Goal: Task Accomplishment & Management: Use online tool/utility

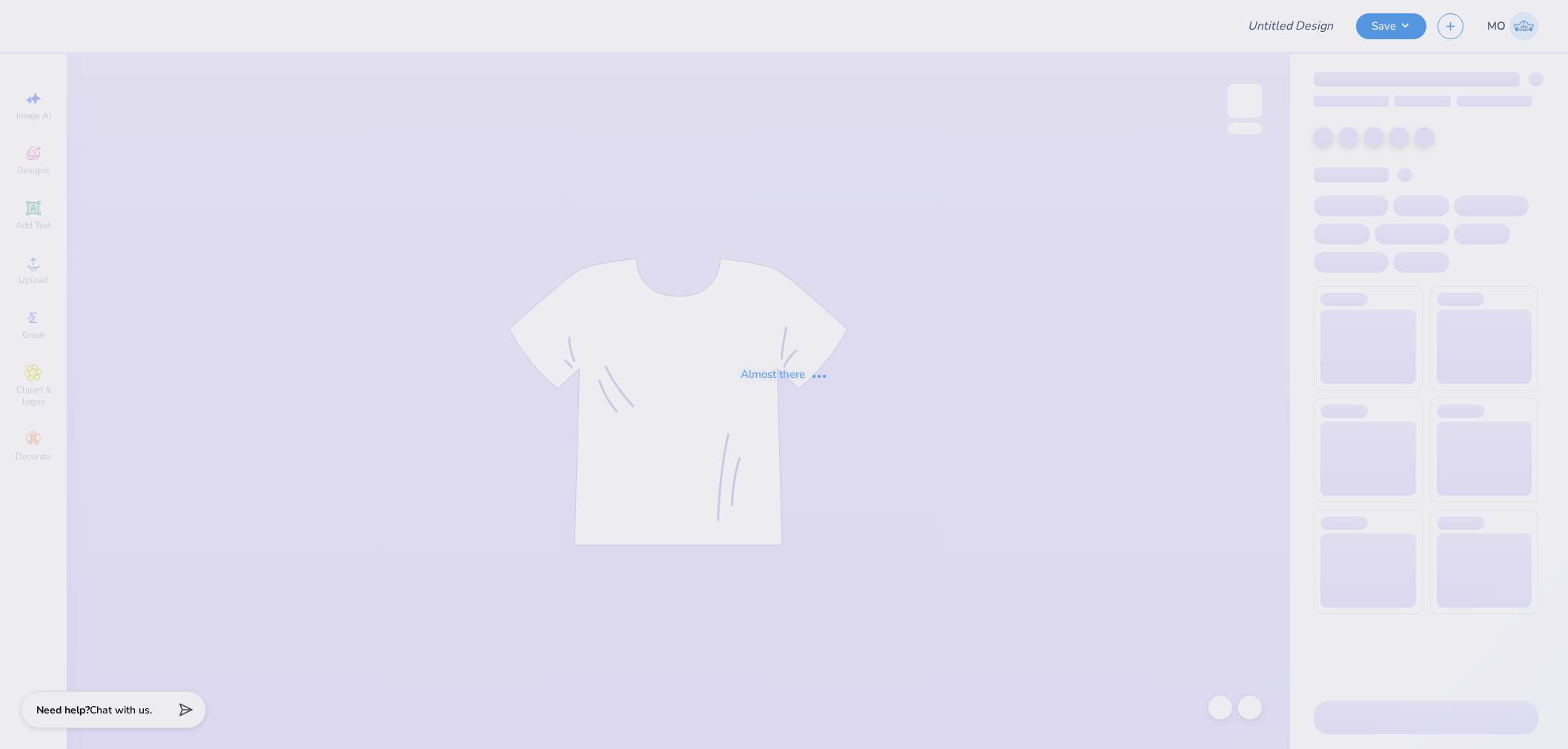
type input "Phi Sigma Sigma Parent's Weekend Merch"
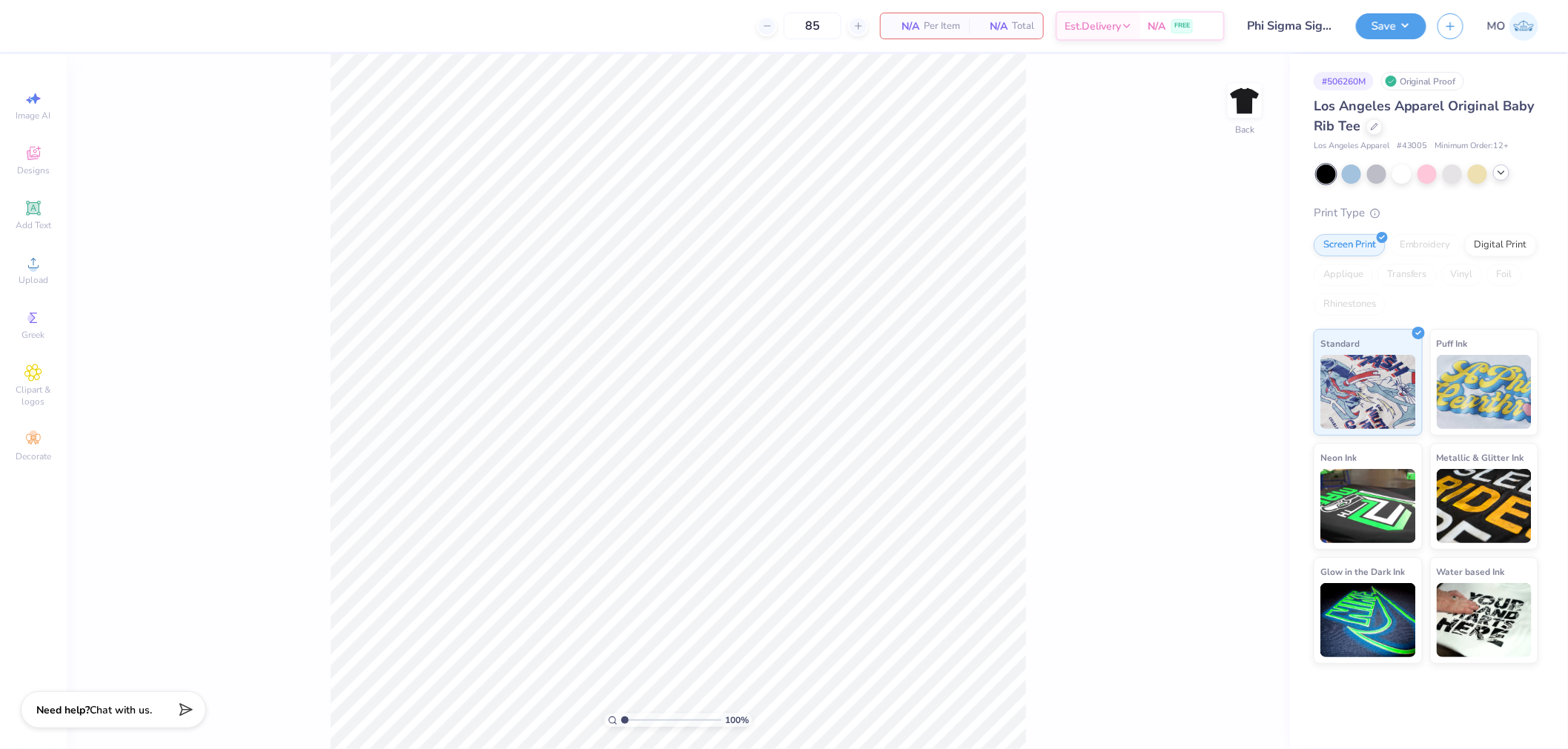
click at [1499, 174] on icon at bounding box center [1501, 172] width 12 height 12
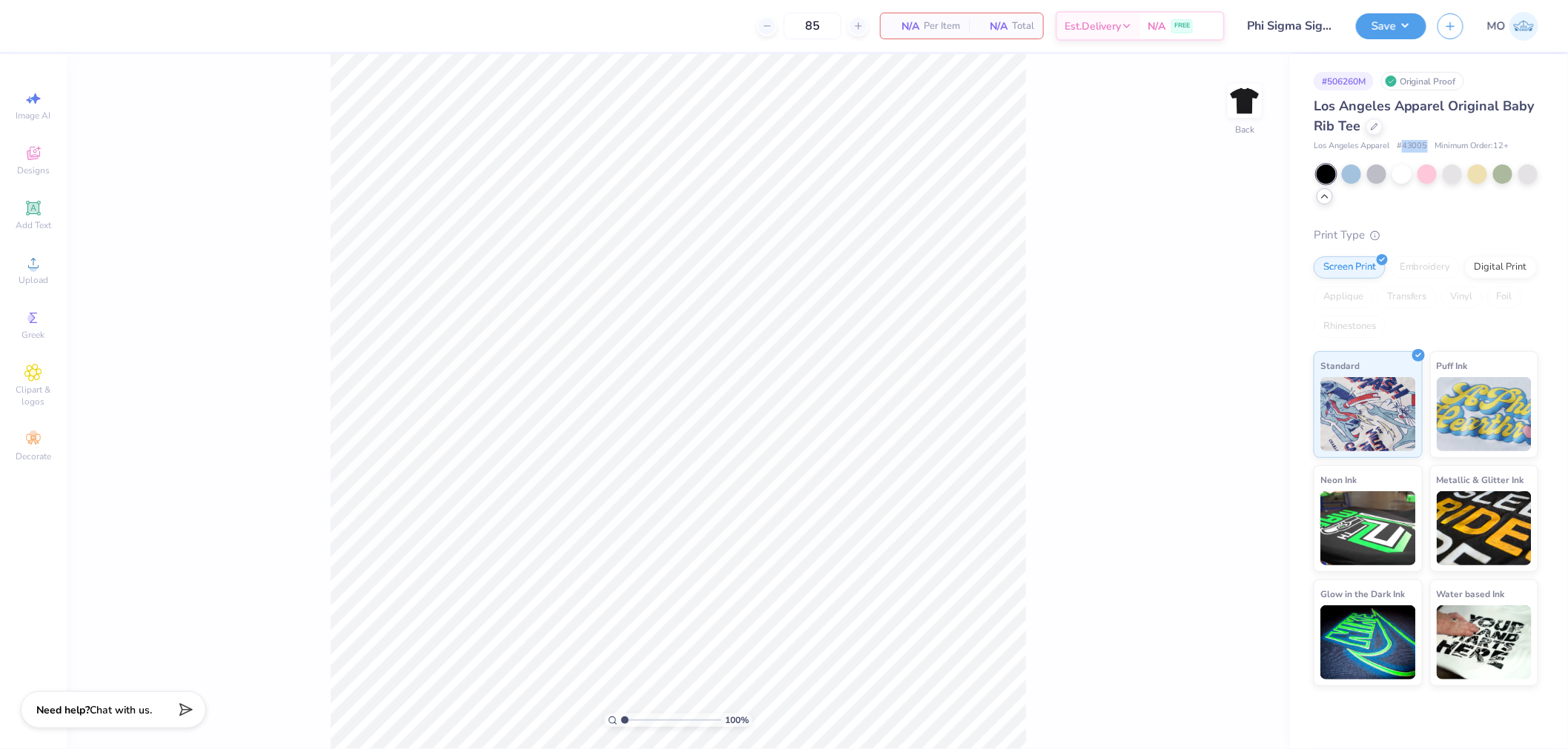
drag, startPoint x: 1429, startPoint y: 143, endPoint x: 1403, endPoint y: 143, distance: 26.0
click at [1403, 143] on div "Los Angeles Apparel # 43005 Minimum Order: 12 +" at bounding box center [1426, 147] width 224 height 13
copy span "43005"
drag, startPoint x: 1321, startPoint y: 108, endPoint x: 1358, endPoint y: 127, distance: 41.6
click at [1358, 127] on span "Los Angeles Apparel Original Baby Rib Tee" at bounding box center [1424, 116] width 221 height 37
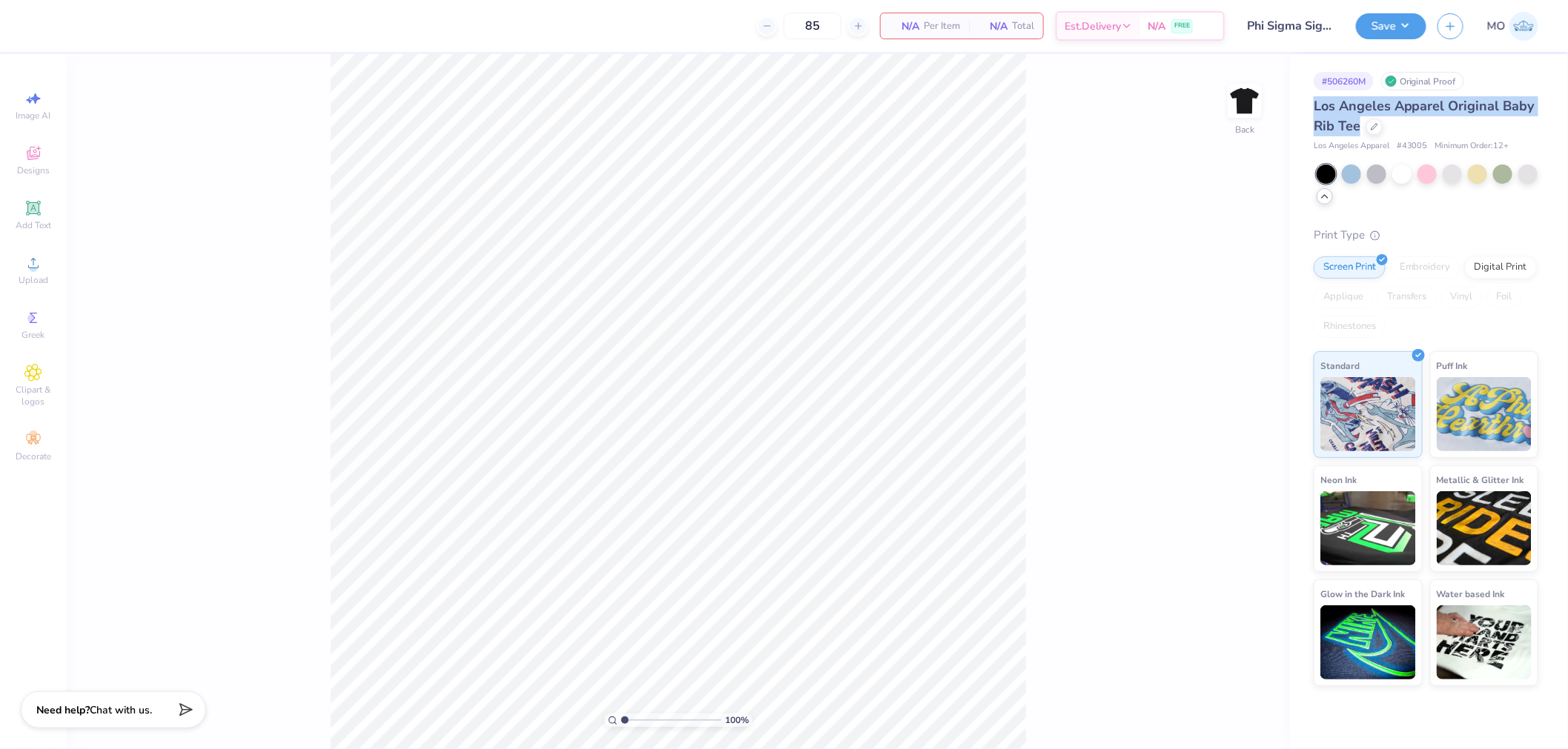
copy span "Los Angeles Apparel Original Baby Rib Tee"
click at [1408, 174] on div at bounding box center [1401, 172] width 19 height 19
click at [1534, 178] on div at bounding box center [1527, 172] width 19 height 19
